Goal: Check status: Check status

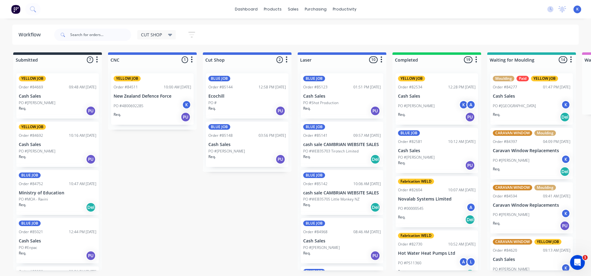
scroll to position [122, 0]
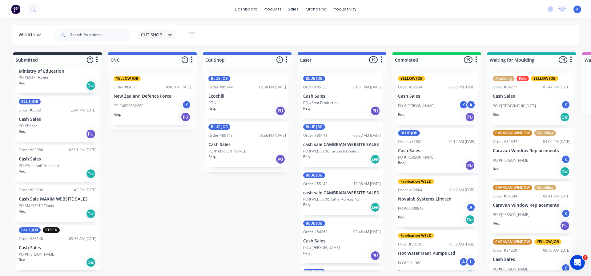
drag, startPoint x: 145, startPoint y: 98, endPoint x: 141, endPoint y: 100, distance: 4.0
click at [143, 99] on div "YELLOW JOB Order #84511 10:00 AM [DATE] New Zealand Defence Force PO #480069228…" at bounding box center [152, 98] width 89 height 61
click at [141, 100] on div "PO #4800692285 K" at bounding box center [153, 106] width 78 height 12
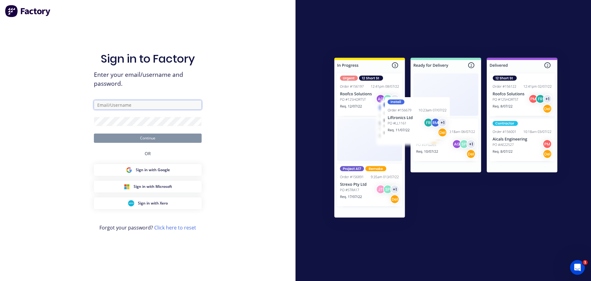
type input "[EMAIL_ADDRESS][DOMAIN_NAME]"
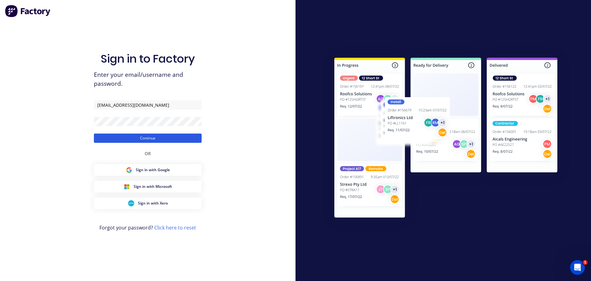
click at [153, 135] on button "Continue" at bounding box center [148, 137] width 108 height 9
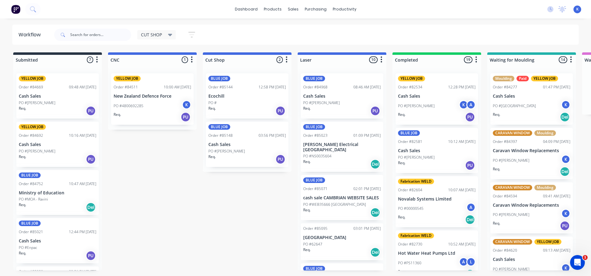
click at [158, 100] on div "PO #4800692285 K" at bounding box center [153, 106] width 78 height 12
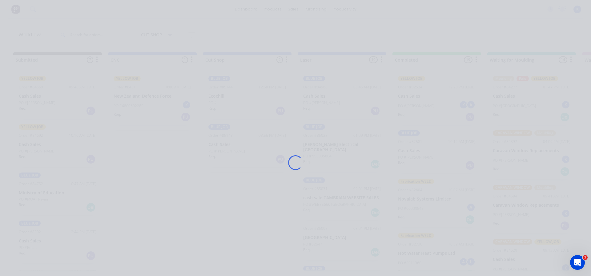
click at [158, 100] on div "Loading..." at bounding box center [295, 163] width 493 height 276
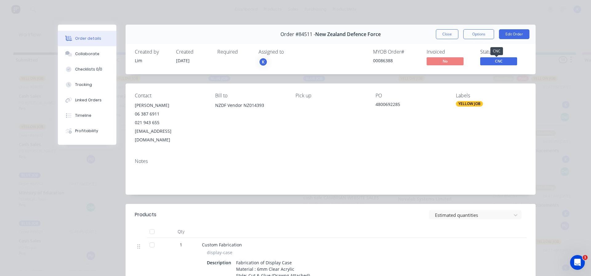
click at [492, 60] on span "CNC" at bounding box center [499, 61] width 37 height 8
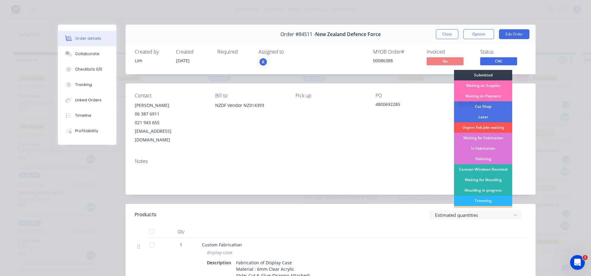
click at [486, 135] on div "Waiting for Fabrication" at bounding box center [483, 138] width 58 height 10
